Goal: Task Accomplishment & Management: Manage account settings

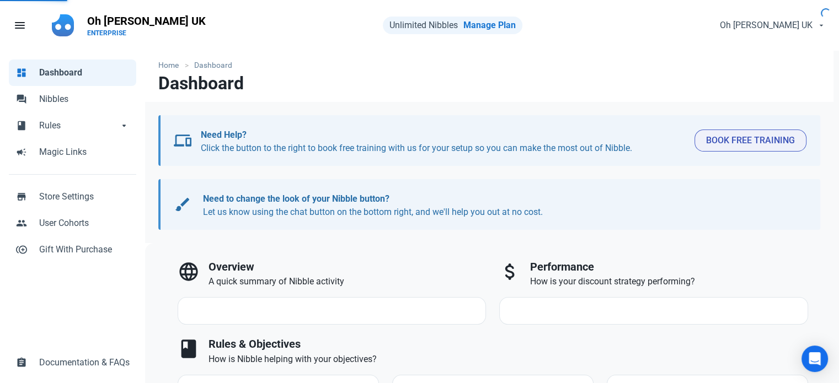
select select "7d"
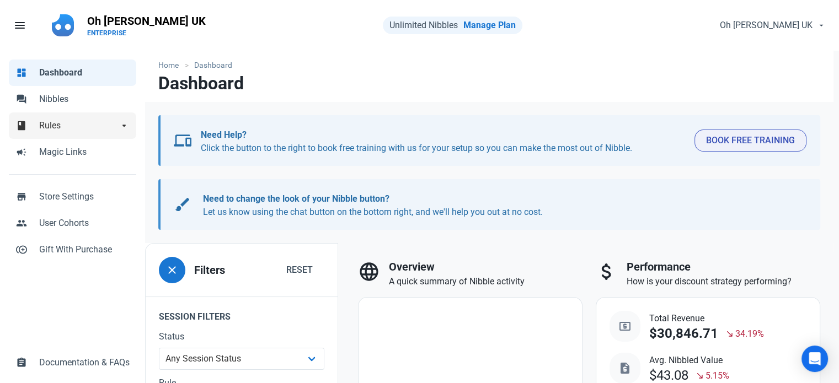
click at [75, 125] on span "Rules" at bounding box center [78, 125] width 79 height 13
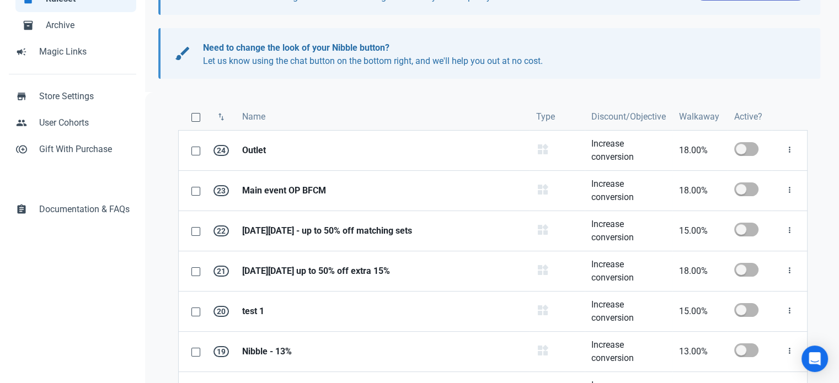
scroll to position [165, 0]
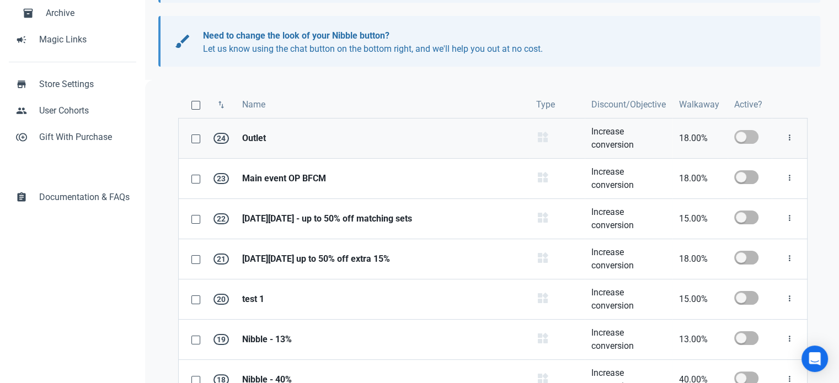
click at [748, 134] on span at bounding box center [746, 137] width 24 height 14
click at [741, 134] on input "checkbox" at bounding box center [737, 136] width 7 height 7
checkbox input "true"
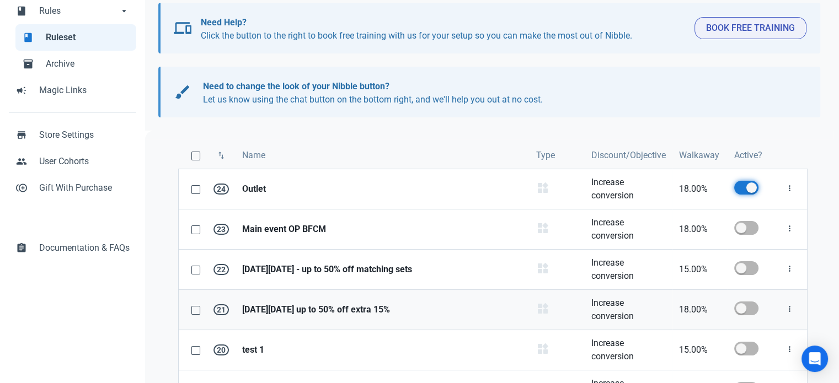
scroll to position [114, 0]
